Goal: Find contact information

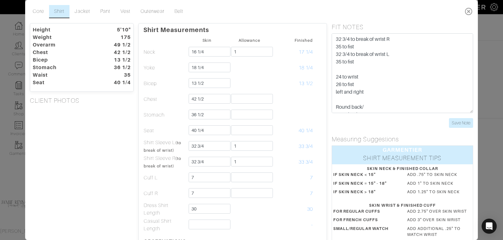
click at [470, 10] on icon at bounding box center [468, 11] width 13 height 13
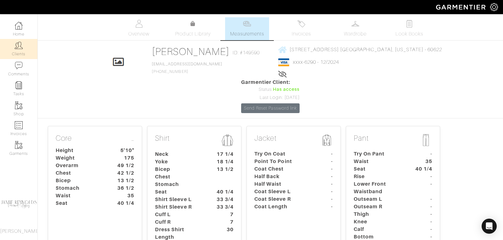
click at [20, 48] on img at bounding box center [19, 45] width 8 height 8
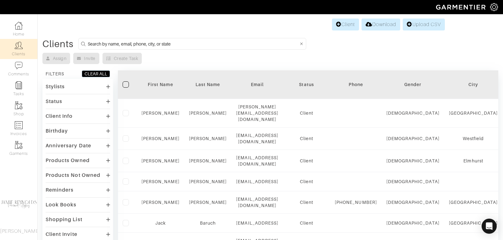
click at [98, 41] on input at bounding box center [193, 44] width 210 height 8
type input "matt michrina"
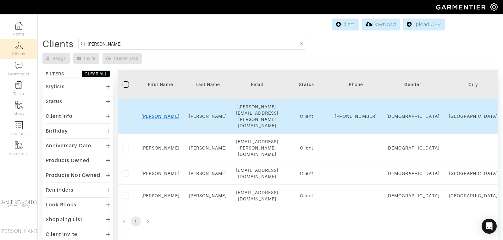
click at [163, 114] on link "Matt" at bounding box center [160, 116] width 38 height 5
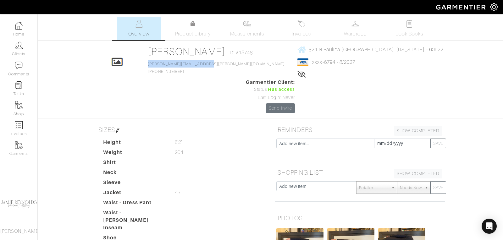
drag, startPoint x: 223, startPoint y: 63, endPoint x: 158, endPoint y: 62, distance: 65.3
click at [158, 62] on div "Click To Edit [PERSON_NAME] ID: #15748 [PERSON_NAME][EMAIL_ADDRESS][PERSON_NAME…" at bounding box center [270, 80] width 358 height 68
copy link "[PERSON_NAME][EMAIL_ADDRESS][PERSON_NAME][DOMAIN_NAME]"
